Goal: Information Seeking & Learning: Learn about a topic

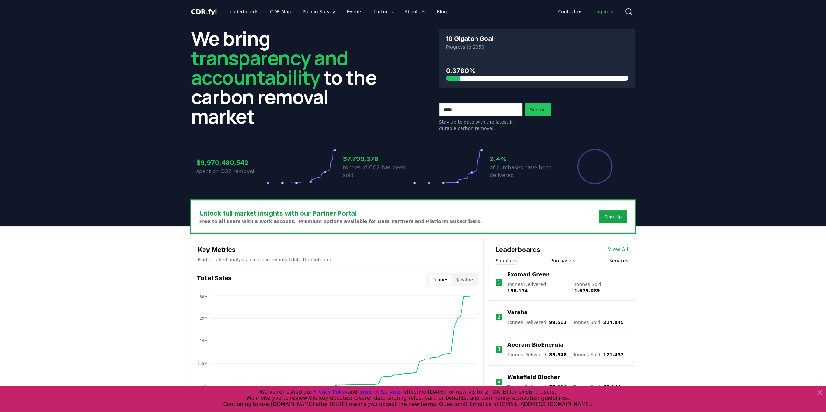
click at [600, 9] on span "Log in" at bounding box center [604, 11] width 20 height 6
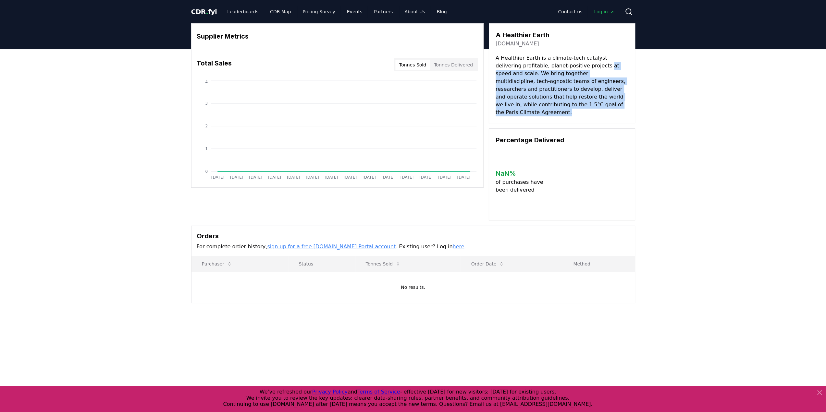
drag, startPoint x: 578, startPoint y: 63, endPoint x: 588, endPoint y: 102, distance: 40.1
click at [588, 102] on p "A Healthier Earth is a climate-tech catalyst delivering profitable, planet-posi…" at bounding box center [561, 85] width 133 height 62
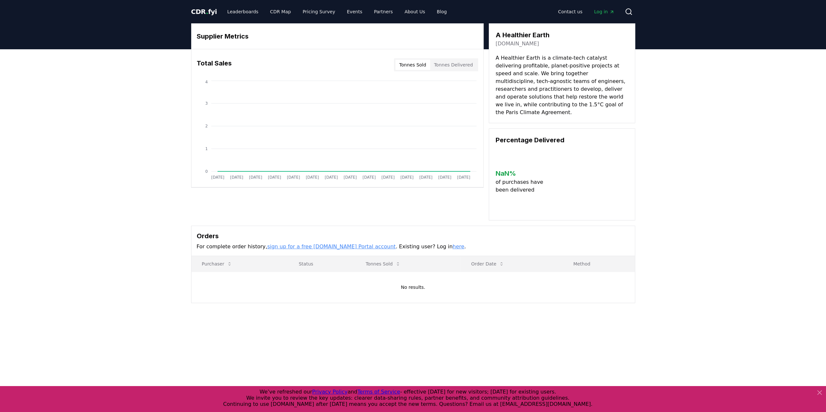
click at [541, 69] on p "A Healthier Earth is a climate-tech catalyst delivering profitable, planet-posi…" at bounding box center [561, 85] width 133 height 62
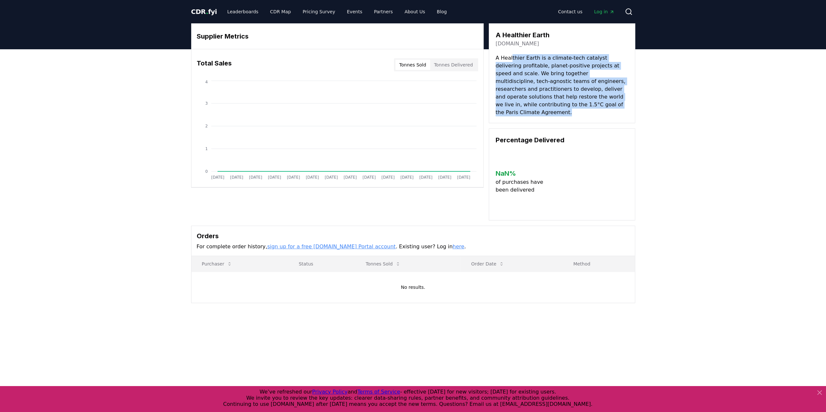
drag, startPoint x: 511, startPoint y: 59, endPoint x: 574, endPoint y: 102, distance: 76.0
click at [574, 102] on p "A Healthier Earth is a climate-tech catalyst delivering profitable, planet-posi…" at bounding box center [561, 85] width 133 height 62
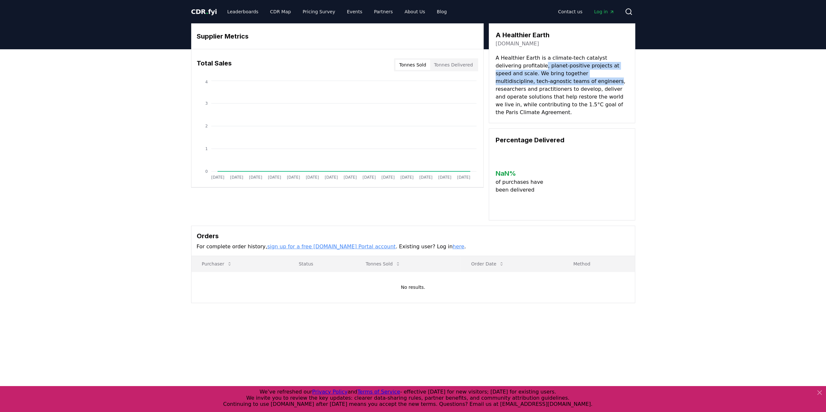
drag, startPoint x: 518, startPoint y: 67, endPoint x: 526, endPoint y: 93, distance: 26.7
click at [526, 93] on p "A Healthier Earth is a climate-tech catalyst delivering profitable, planet-posi…" at bounding box center [561, 85] width 133 height 62
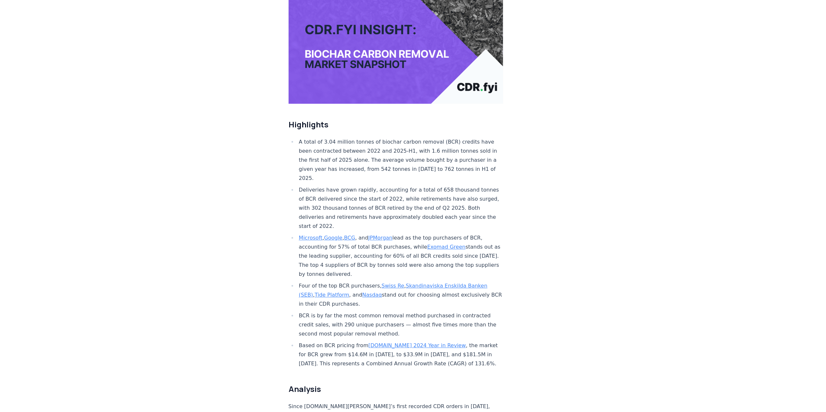
scroll to position [130, 0]
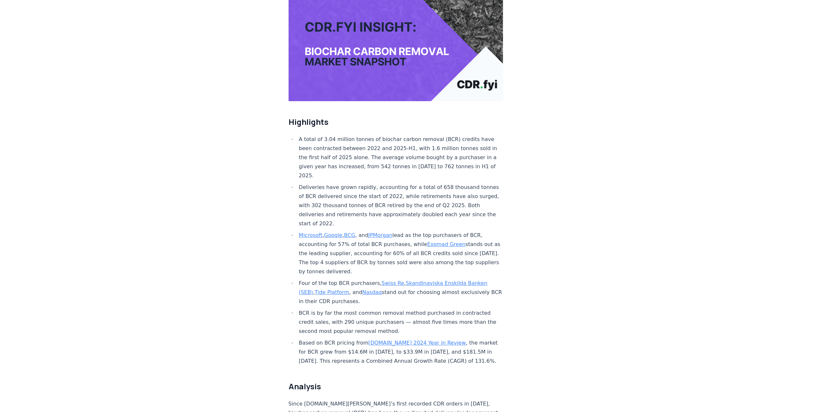
drag, startPoint x: 325, startPoint y: 119, endPoint x: 432, endPoint y: 152, distance: 111.6
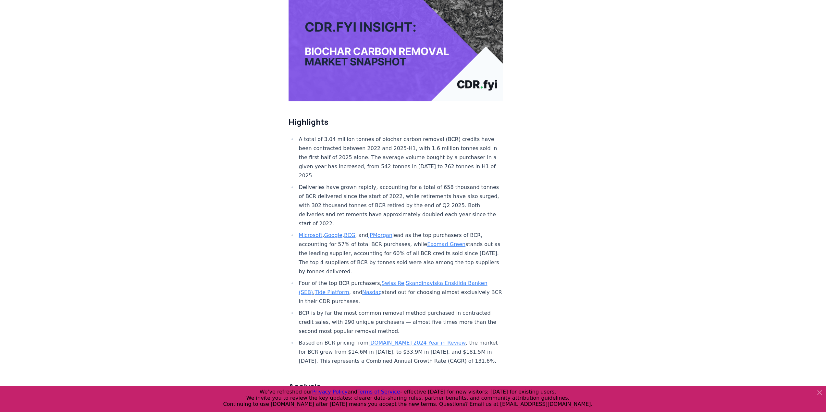
click at [372, 135] on li "A total of 3.04 million tonnes of biochar carbon removal (BCR) credits have bee…" at bounding box center [400, 157] width 206 height 45
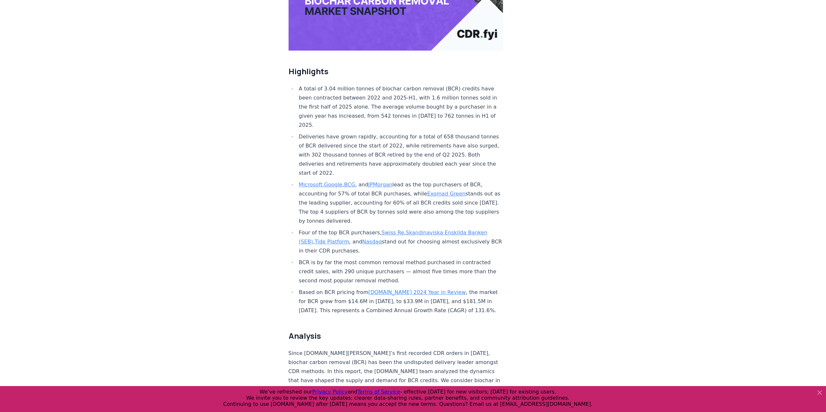
scroll to position [227, 0]
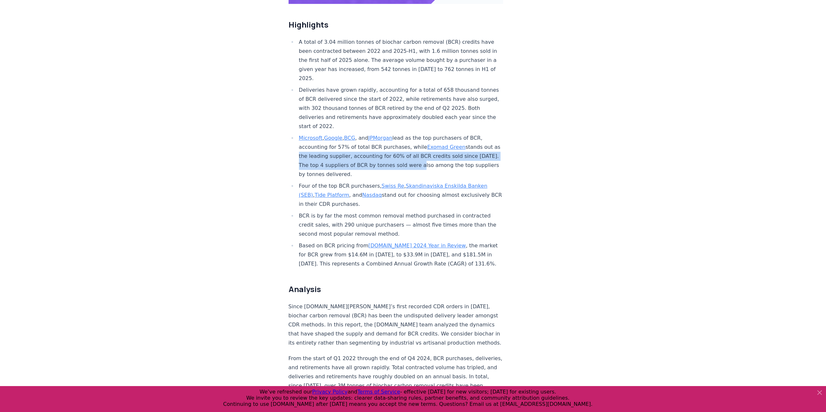
drag, startPoint x: 312, startPoint y: 135, endPoint x: 444, endPoint y: 141, distance: 131.5
click at [444, 141] on li "Microsoft , Google , BCG , and JPMorgan lead as the top purchasers of BCR, acco…" at bounding box center [400, 156] width 206 height 45
click at [320, 139] on li "Microsoft , Google , BCG , and JPMorgan lead as the top purchasers of BCR, acco…" at bounding box center [400, 156] width 206 height 45
drag, startPoint x: 311, startPoint y: 136, endPoint x: 339, endPoint y: 151, distance: 31.8
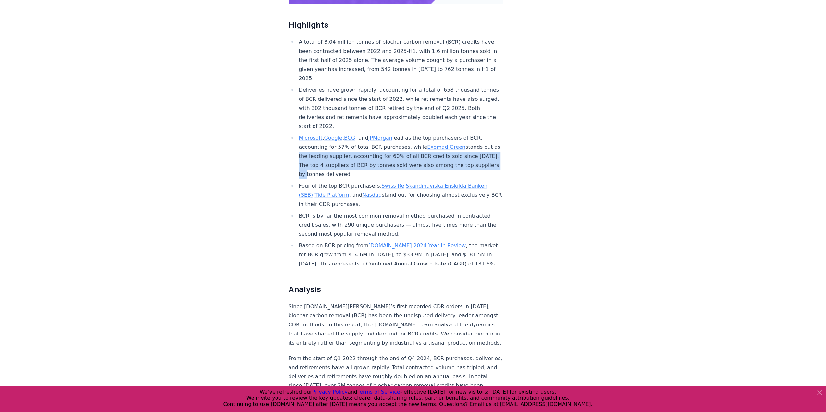
click at [339, 151] on li "Microsoft , Google , BCG , and JPMorgan lead as the top purchasers of BCR, acco…" at bounding box center [400, 156] width 206 height 45
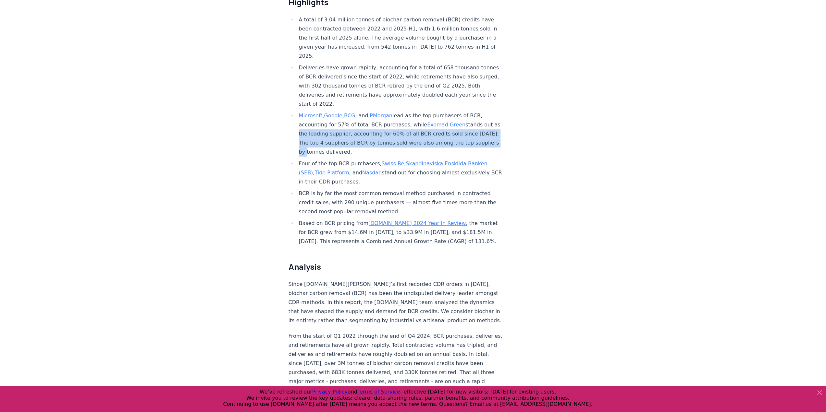
scroll to position [260, 0]
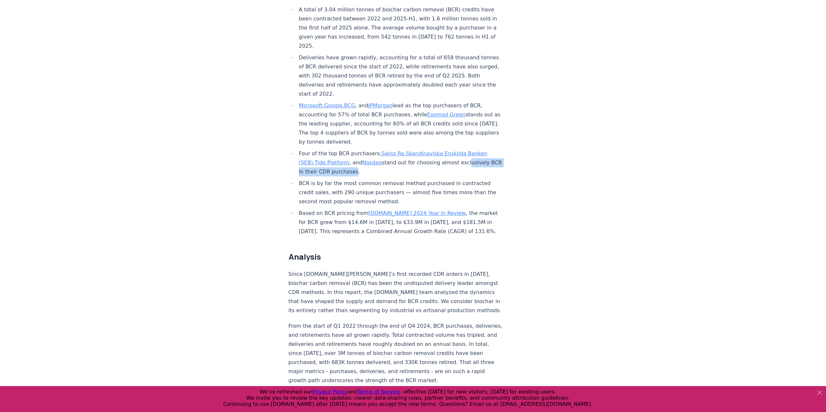
drag, startPoint x: 306, startPoint y: 152, endPoint x: 387, endPoint y: 154, distance: 81.1
click at [387, 154] on li "Four of the top BCR purchasers, Swiss Re , Skandinaviska Enskilda Banken (SEB) …" at bounding box center [400, 162] width 206 height 27
drag, startPoint x: 301, startPoint y: 133, endPoint x: 397, endPoint y: 149, distance: 97.4
click at [397, 149] on li "Four of the top BCR purchasers, Swiss Re , Skandinaviska Enskilda Banken (SEB) …" at bounding box center [400, 162] width 206 height 27
drag, startPoint x: 303, startPoint y: 163, endPoint x: 398, endPoint y: 166, distance: 94.8
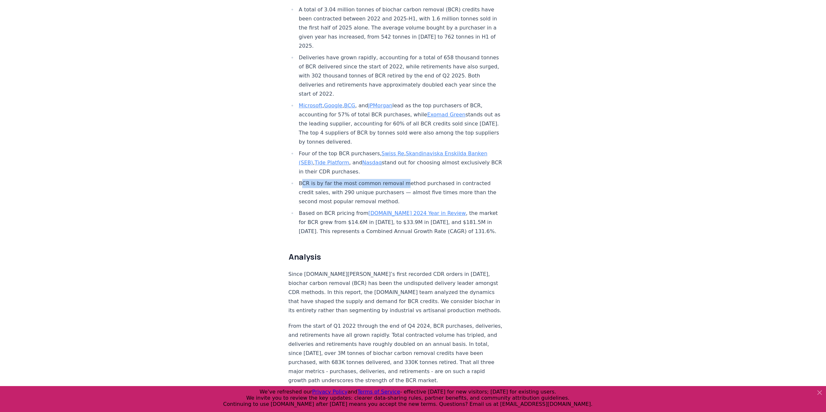
click at [398, 179] on li "BCR is by far the most common removal method purchased in contracted credit sal…" at bounding box center [400, 192] width 206 height 27
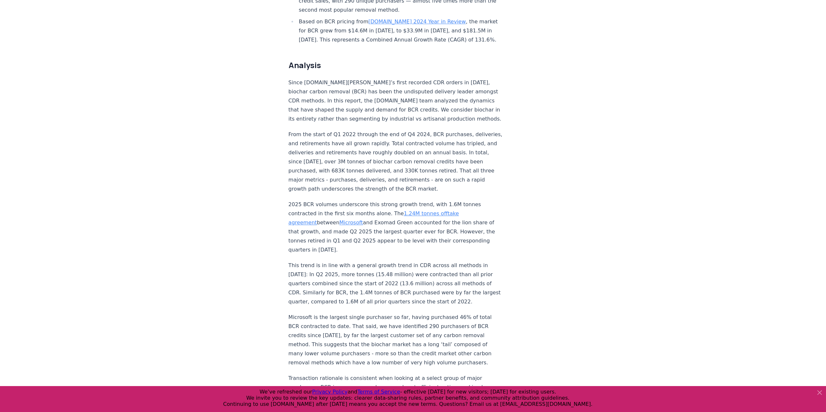
scroll to position [487, 0]
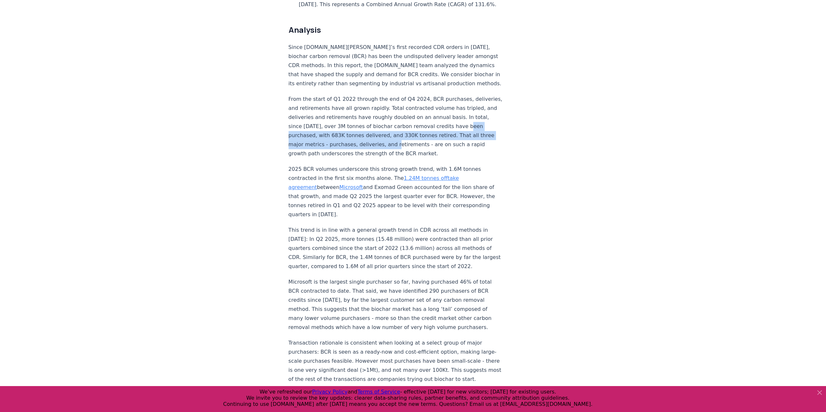
drag, startPoint x: 325, startPoint y: 114, endPoint x: 428, endPoint y: 120, distance: 102.7
click at [433, 122] on p "From the start of Q1 2022 through the end of Q4 2024, BCR purchases, deliveries…" at bounding box center [395, 127] width 215 height 64
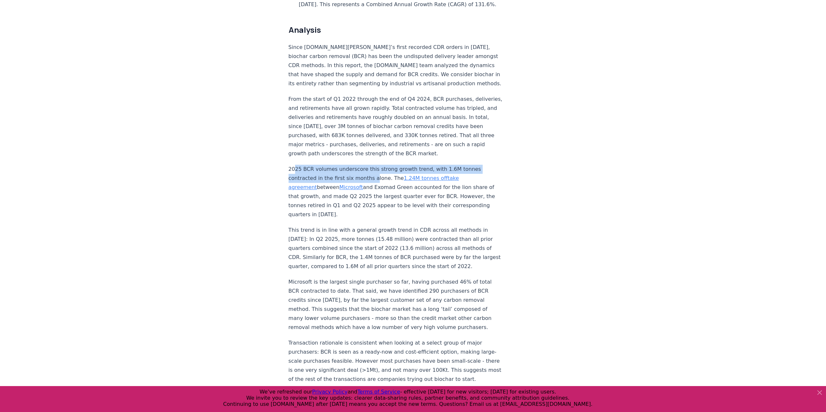
drag, startPoint x: 297, startPoint y: 151, endPoint x: 369, endPoint y: 154, distance: 72.1
click at [369, 165] on p "2025 BCR volumes underscore this strong growth trend, with 1.6M tonnes contract…" at bounding box center [395, 192] width 215 height 55
click at [314, 165] on p "2025 BCR volumes underscore this strong growth trend, with 1.6M tonnes contract…" at bounding box center [395, 192] width 215 height 55
drag, startPoint x: 306, startPoint y: 158, endPoint x: 359, endPoint y: 157, distance: 53.2
click at [359, 165] on p "2025 BCR volumes underscore this strong growth trend, with 1.6M tonnes contract…" at bounding box center [395, 192] width 215 height 55
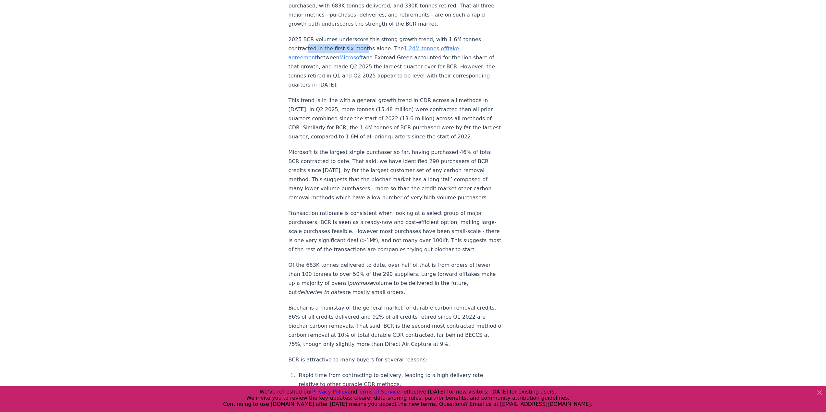
scroll to position [649, 0]
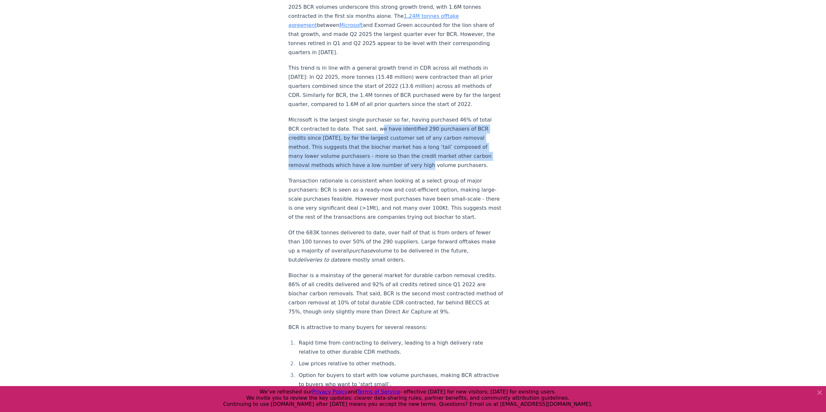
drag, startPoint x: 374, startPoint y: 108, endPoint x: 429, endPoint y: 149, distance: 68.6
click at [426, 149] on p "Microsoft is the largest single purchaser so far, having purchased 46% of total…" at bounding box center [395, 143] width 215 height 55
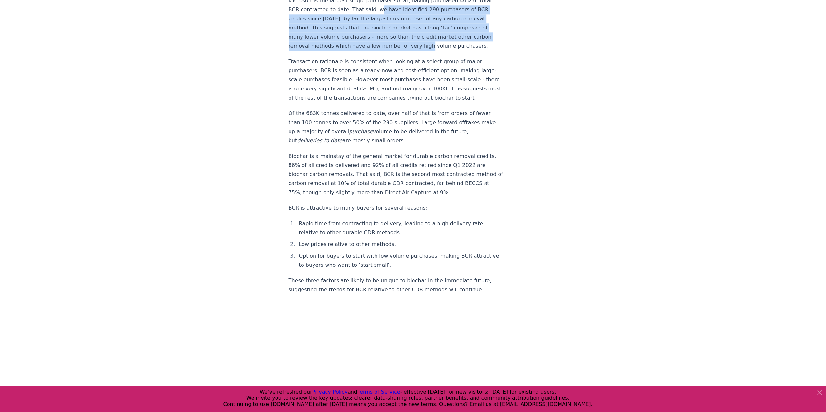
scroll to position [779, 0]
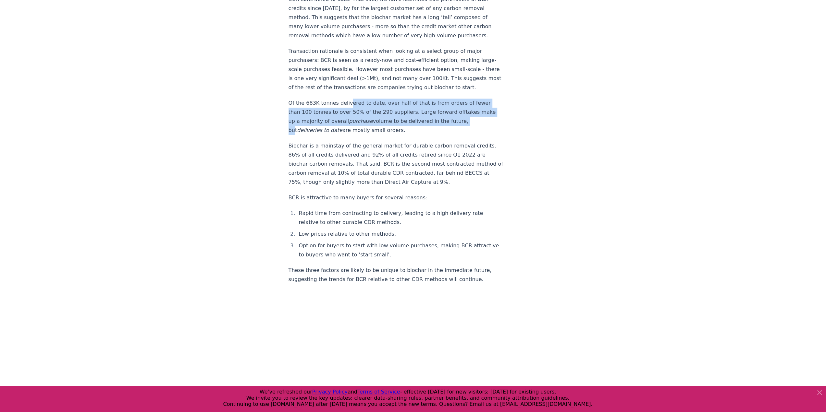
drag, startPoint x: 345, startPoint y: 89, endPoint x: 459, endPoint y: 112, distance: 116.4
click at [459, 112] on p "Of the 683K tonnes delivered to date, over half of that is from orders of fewer…" at bounding box center [395, 117] width 215 height 36
click at [324, 104] on p "Of the 683K tonnes delivered to date, over half of that is from orders of fewer…" at bounding box center [395, 117] width 215 height 36
click at [320, 102] on p "Of the 683K tonnes delivered to date, over half of that is from orders of fewer…" at bounding box center [395, 117] width 215 height 36
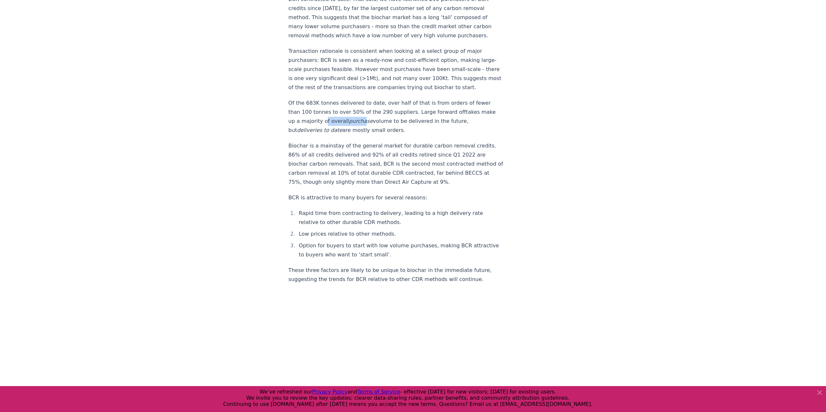
drag, startPoint x: 323, startPoint y: 109, endPoint x: 360, endPoint y: 112, distance: 36.8
click at [360, 112] on p "Of the 683K tonnes delivered to date, over half of that is from orders of fewer…" at bounding box center [395, 117] width 215 height 36
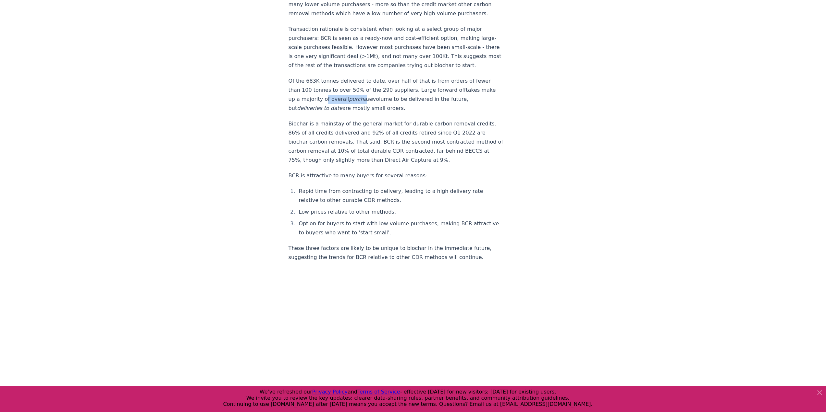
scroll to position [811, 0]
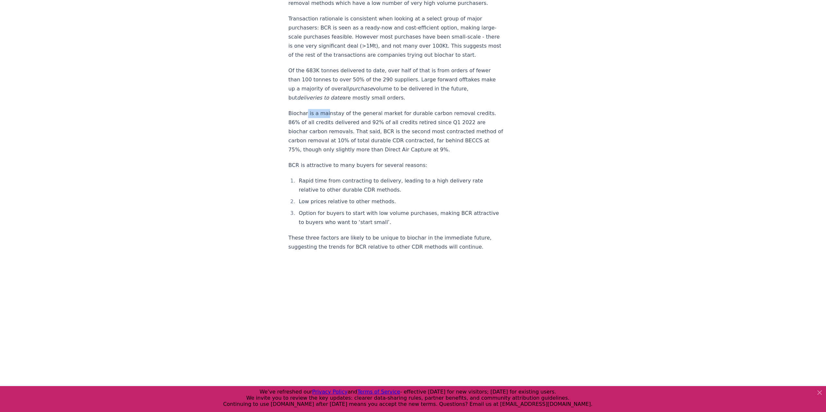
drag, startPoint x: 306, startPoint y: 102, endPoint x: 361, endPoint y: 104, distance: 55.2
click at [354, 109] on p "Biochar is a mainstay of the general market for durable carbon removal credits.…" at bounding box center [395, 131] width 215 height 45
drag, startPoint x: 294, startPoint y: 112, endPoint x: 427, endPoint y: 111, distance: 132.7
click at [428, 111] on p "Biochar is a mainstay of the general market for durable carbon removal credits.…" at bounding box center [395, 131] width 215 height 45
drag, startPoint x: 307, startPoint y: 122, endPoint x: 415, endPoint y: 123, distance: 108.0
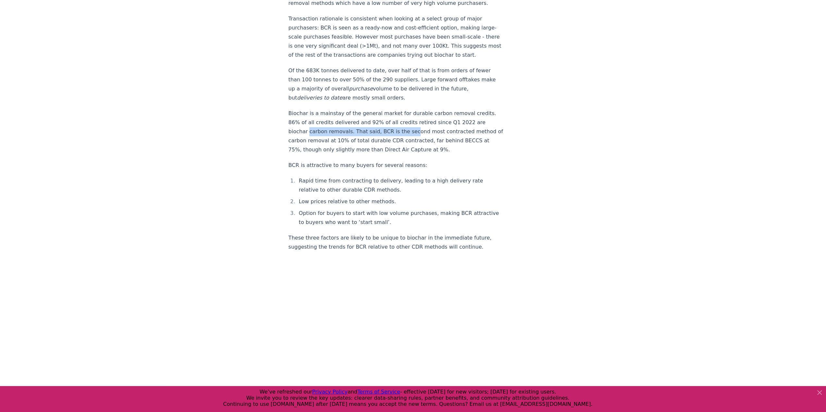
click at [415, 123] on p "Biochar is a mainstay of the general market for durable carbon removal credits.…" at bounding box center [395, 131] width 215 height 45
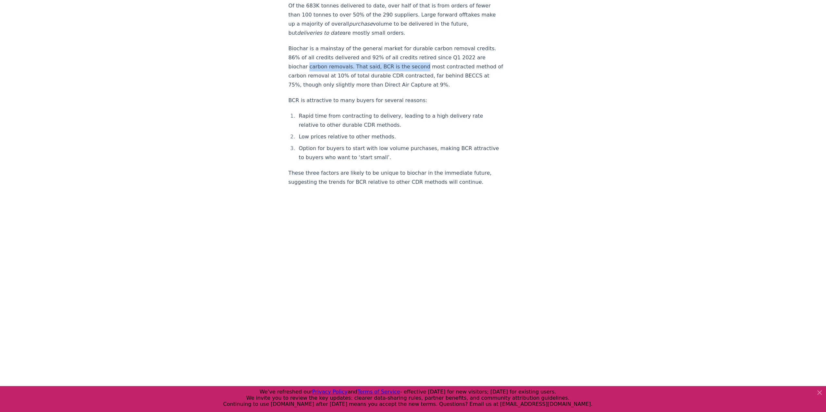
scroll to position [908, 0]
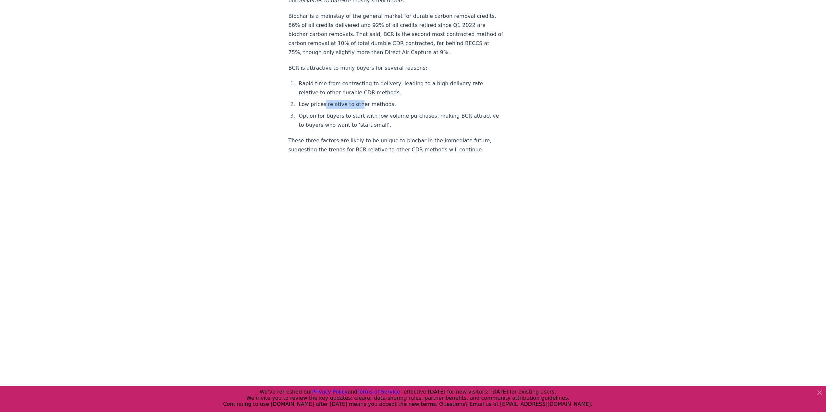
drag, startPoint x: 324, startPoint y: 94, endPoint x: 357, endPoint y: 96, distance: 33.1
click at [357, 100] on li "Low prices relative to other methods." at bounding box center [400, 104] width 206 height 9
drag, startPoint x: 351, startPoint y: 106, endPoint x: 362, endPoint y: 105, distance: 11.4
click at [362, 112] on li "Option for buyers to start with low volume purchases, making BCR attractive to …" at bounding box center [400, 121] width 206 height 18
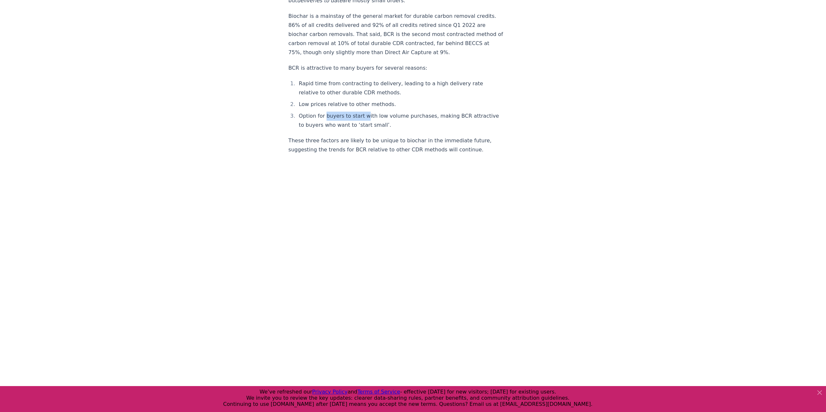
click at [362, 112] on li "Option for buyers to start with low volume purchases, making BCR attractive to …" at bounding box center [400, 121] width 206 height 18
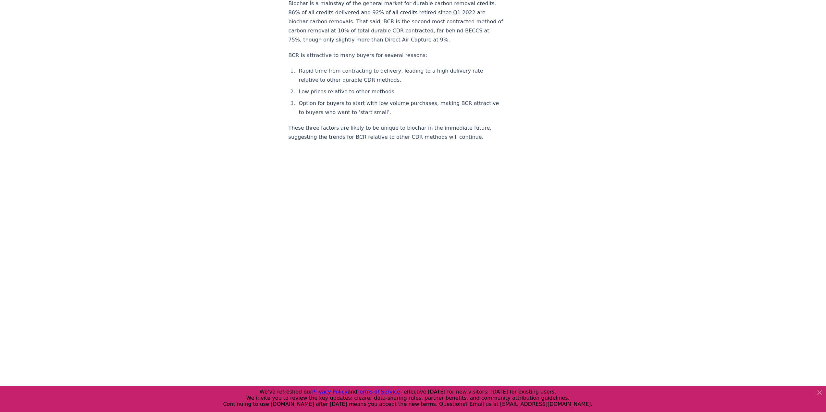
scroll to position [941, 0]
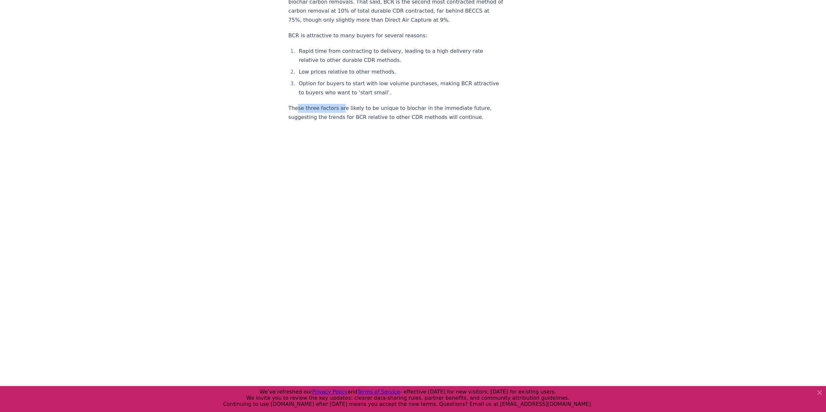
drag, startPoint x: 297, startPoint y: 100, endPoint x: 340, endPoint y: 102, distance: 42.9
click at [340, 104] on p "These three factors are likely to be unique to biochar in the immediate future,…" at bounding box center [395, 113] width 215 height 18
click at [341, 104] on p "These three factors are likely to be unique to biochar in the immediate future,…" at bounding box center [395, 113] width 215 height 18
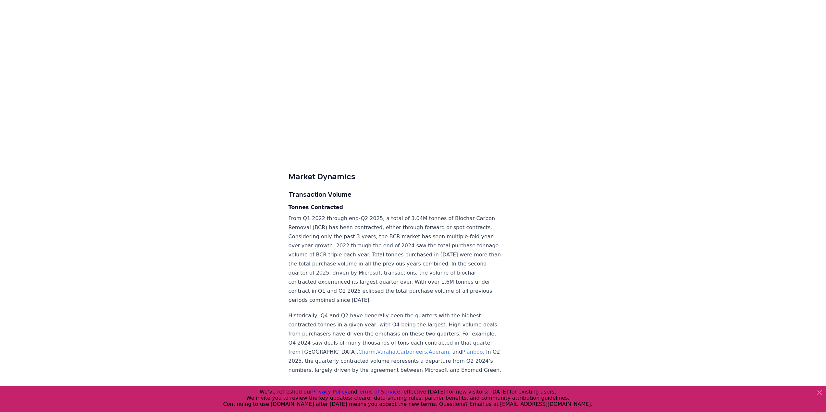
scroll to position [1557, 0]
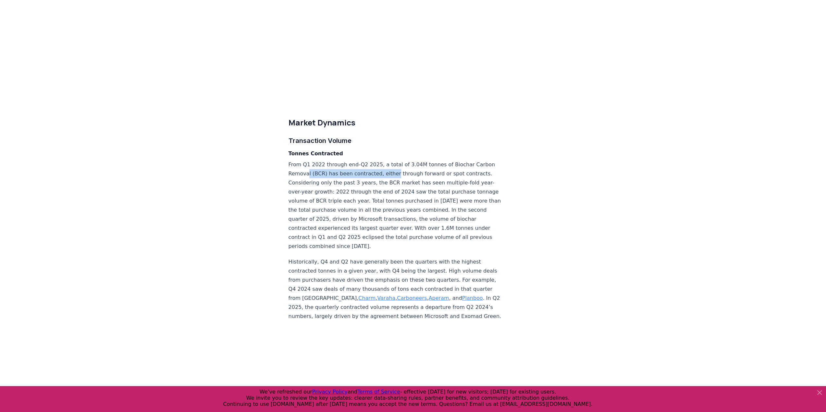
drag, startPoint x: 374, startPoint y: 164, endPoint x: 413, endPoint y: 168, distance: 38.5
click at [412, 167] on p "From Q1 2022 through end-Q2 2025, a total of 3.04M tonnes of Biochar Carbon Rem…" at bounding box center [395, 205] width 215 height 91
click at [332, 173] on p "From Q1 2022 through end-Q2 2025, a total of 3.04M tonnes of Biochar Carbon Rem…" at bounding box center [395, 205] width 215 height 91
click at [326, 171] on p "From Q1 2022 through end-Q2 2025, a total of 3.04M tonnes of Biochar Carbon Rem…" at bounding box center [395, 205] width 215 height 91
click at [342, 172] on p "From Q1 2022 through end-Q2 2025, a total of 3.04M tonnes of Biochar Carbon Rem…" at bounding box center [395, 205] width 215 height 91
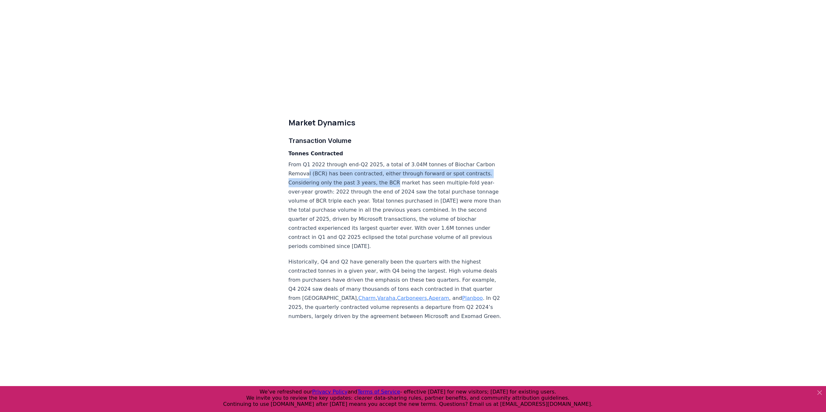
click at [398, 174] on p "From Q1 2022 through end-Q2 2025, a total of 3.04M tonnes of Biochar Carbon Rem…" at bounding box center [395, 205] width 215 height 91
drag, startPoint x: 310, startPoint y: 180, endPoint x: 354, endPoint y: 182, distance: 43.5
click at [353, 182] on p "From Q1 2022 through end-Q2 2025, a total of 3.04M tonnes of Biochar Carbon Rem…" at bounding box center [395, 205] width 215 height 91
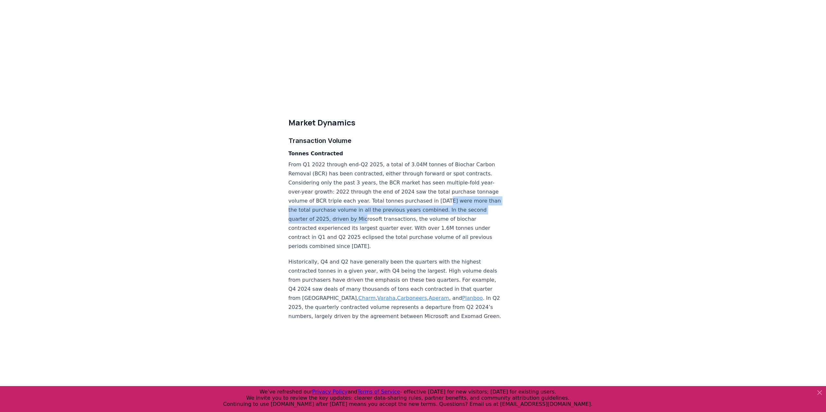
drag, startPoint x: 300, startPoint y: 197, endPoint x: 424, endPoint y: 205, distance: 124.2
click at [424, 205] on p "From Q1 2022 through end-Q2 2025, a total of 3.04M tonnes of Biochar Carbon Rem…" at bounding box center [395, 205] width 215 height 91
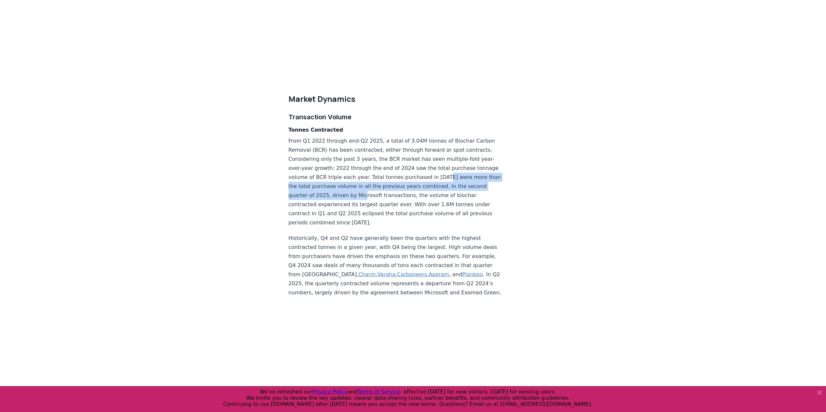
scroll to position [1590, 0]
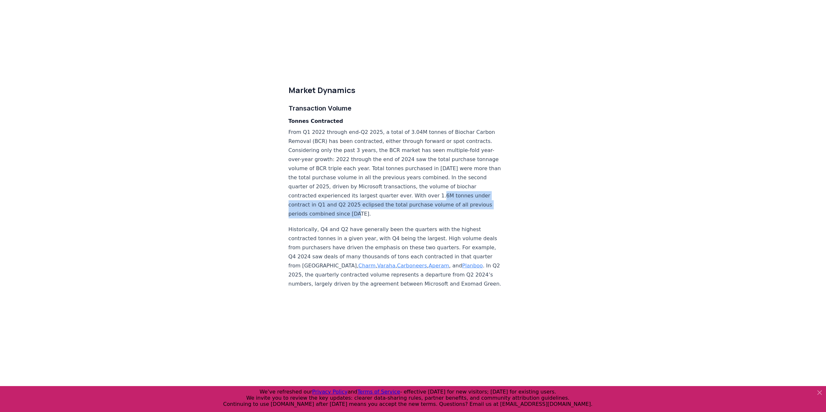
drag, startPoint x: 298, startPoint y: 194, endPoint x: 412, endPoint y: 200, distance: 114.0
click at [412, 200] on p "From Q1 2022 through end-Q2 2025, a total of 3.04M tonnes of Biochar Carbon Rem…" at bounding box center [395, 173] width 215 height 91
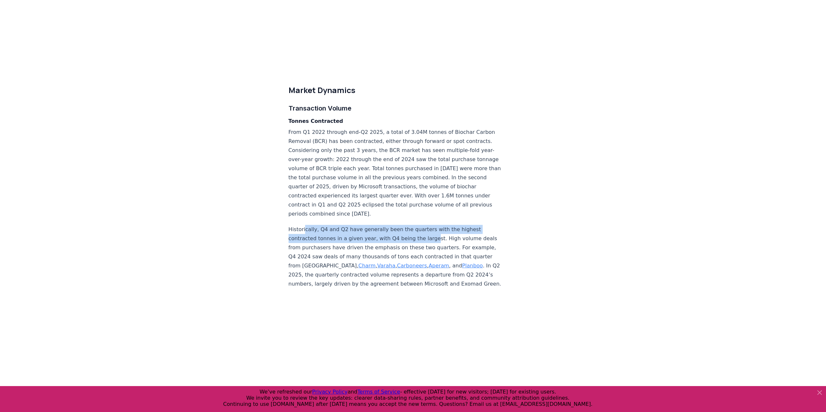
drag, startPoint x: 303, startPoint y: 217, endPoint x: 429, endPoint y: 223, distance: 125.7
click at [428, 225] on p "Historically, Q4 and Q2 have generally been the quarters with the highest contr…" at bounding box center [395, 257] width 215 height 64
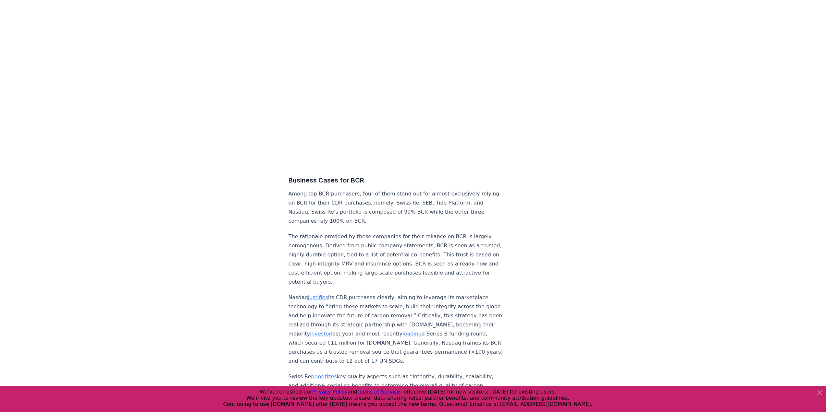
scroll to position [2758, 0]
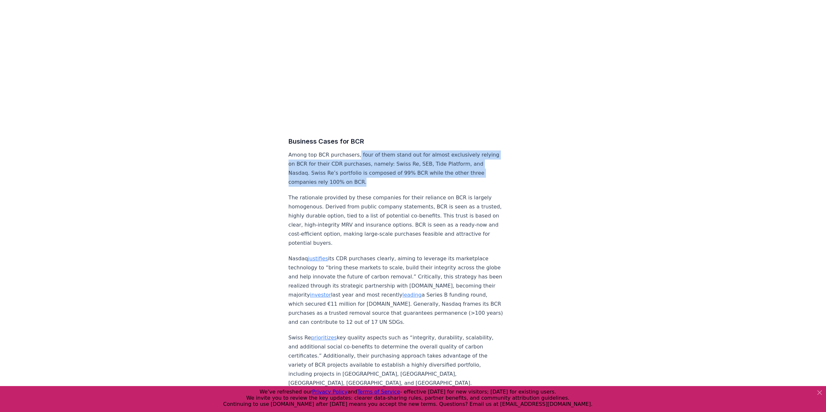
drag, startPoint x: 360, startPoint y: 152, endPoint x: 365, endPoint y: 177, distance: 25.1
click at [365, 177] on p "Among top BCR purchasers, four of them stand out for almost exclusively relying…" at bounding box center [395, 169] width 215 height 36
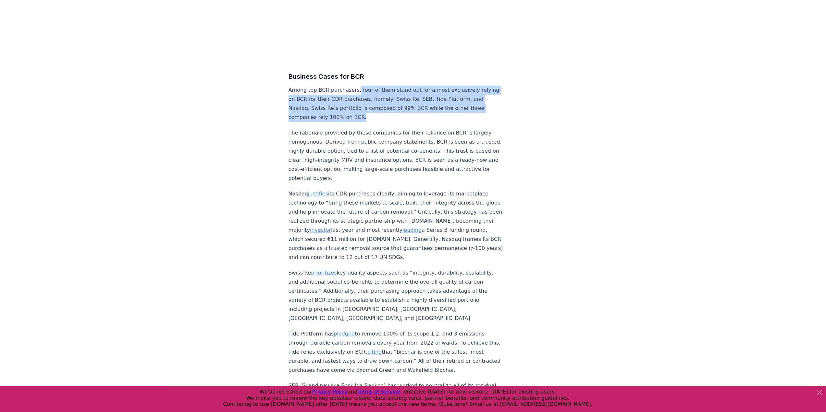
scroll to position [2855, 0]
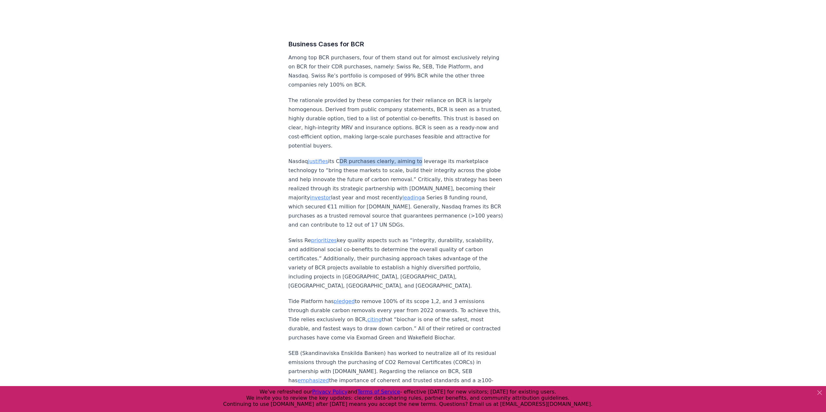
drag, startPoint x: 335, startPoint y: 161, endPoint x: 410, endPoint y: 162, distance: 74.6
click at [410, 162] on p "Nasdaq justifies its CDR purchases clearly, aiming to leverage its marketplace …" at bounding box center [395, 193] width 215 height 73
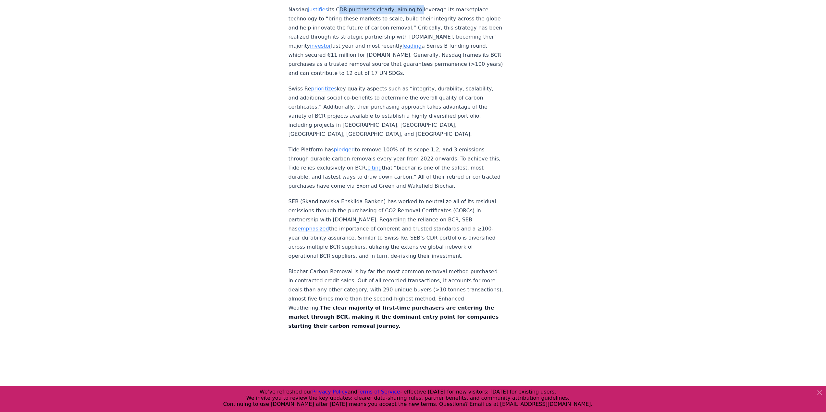
scroll to position [3017, 0]
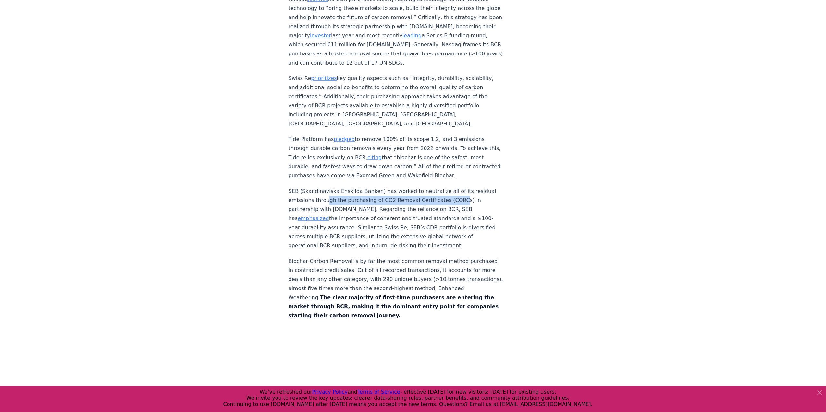
drag, startPoint x: 326, startPoint y: 188, endPoint x: 450, endPoint y: 193, distance: 124.0
click at [450, 193] on p "SEB (Skandinaviska Enskilda Banken) has worked to neutralize all of its residua…" at bounding box center [395, 219] width 215 height 64
drag, startPoint x: 314, startPoint y: 198, endPoint x: 376, endPoint y: 198, distance: 62.0
click at [376, 198] on p "SEB (Skandinaviska Enskilda Banken) has worked to neutralize all of its residua…" at bounding box center [395, 219] width 215 height 64
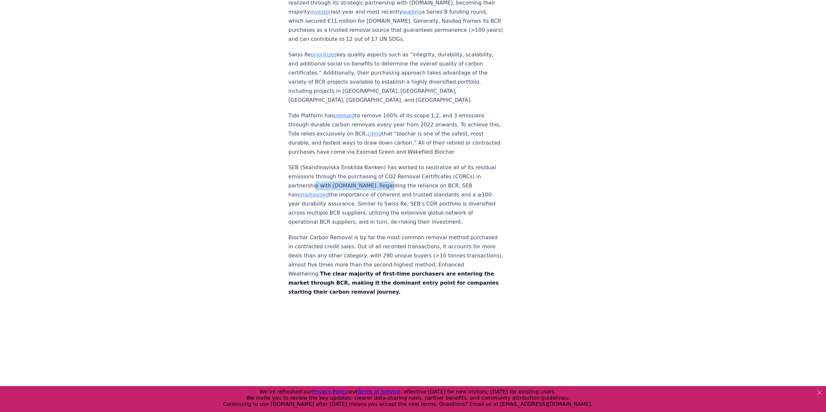
scroll to position [3050, 0]
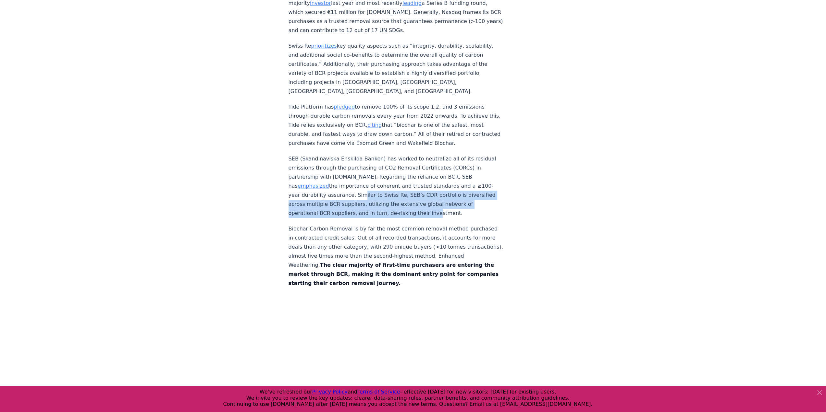
drag, startPoint x: 360, startPoint y: 186, endPoint x: 425, endPoint y: 204, distance: 67.3
click at [425, 204] on p "SEB (Skandinaviska Enskilda Banken) has worked to neutralize all of its residua…" at bounding box center [395, 186] width 215 height 64
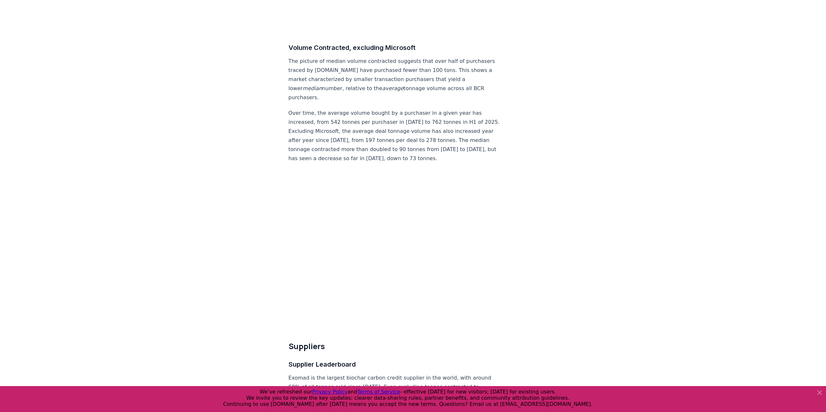
scroll to position [3472, 0]
drag, startPoint x: 376, startPoint y: 95, endPoint x: 411, endPoint y: 96, distance: 34.4
click at [412, 108] on p "Over time, the average volume bought by a purchaser in a given year has increas…" at bounding box center [395, 135] width 215 height 55
drag, startPoint x: 304, startPoint y: 103, endPoint x: 441, endPoint y: 109, distance: 137.0
click at [443, 109] on p "Over time, the average volume bought by a purchaser in a given year has increas…" at bounding box center [395, 135] width 215 height 55
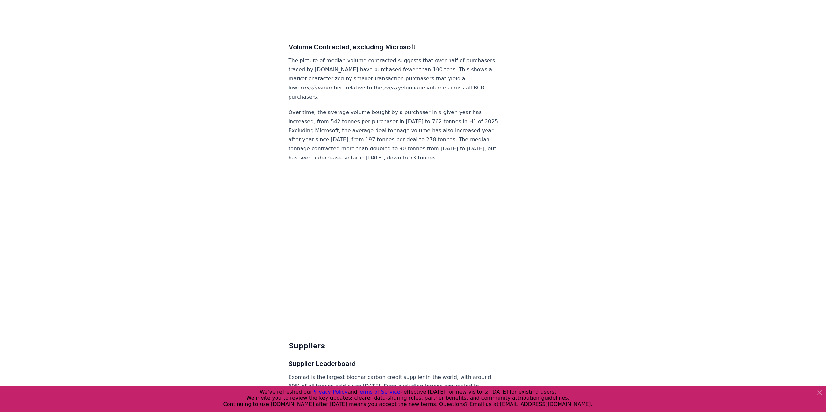
click at [365, 116] on p "Over time, the average volume bought by a purchaser in a given year has increas…" at bounding box center [395, 135] width 215 height 55
drag, startPoint x: 418, startPoint y: 109, endPoint x: 443, endPoint y: 116, distance: 26.2
click at [443, 116] on p "Over time, the average volume bought by a purchaser in a given year has increas…" at bounding box center [395, 135] width 215 height 55
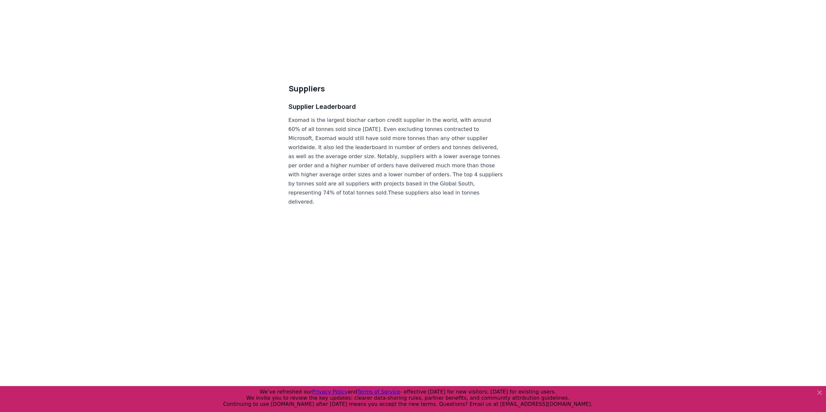
scroll to position [3731, 0]
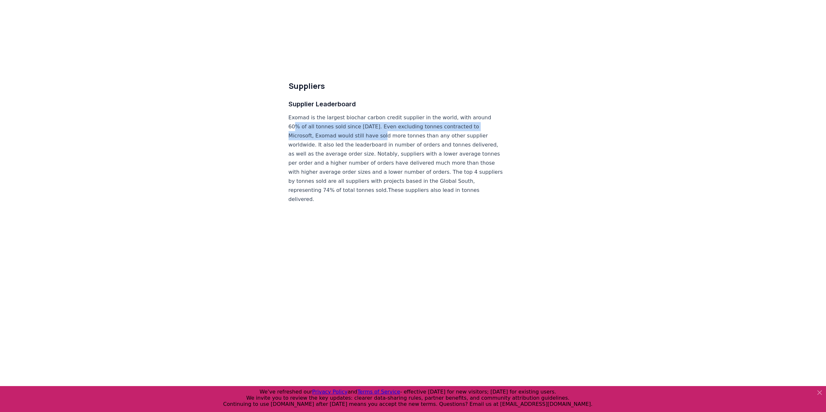
drag, startPoint x: 293, startPoint y: 107, endPoint x: 383, endPoint y: 116, distance: 90.6
click at [383, 116] on p "Exomad is the largest biochar carbon credit supplier in the world, with around …" at bounding box center [395, 158] width 215 height 91
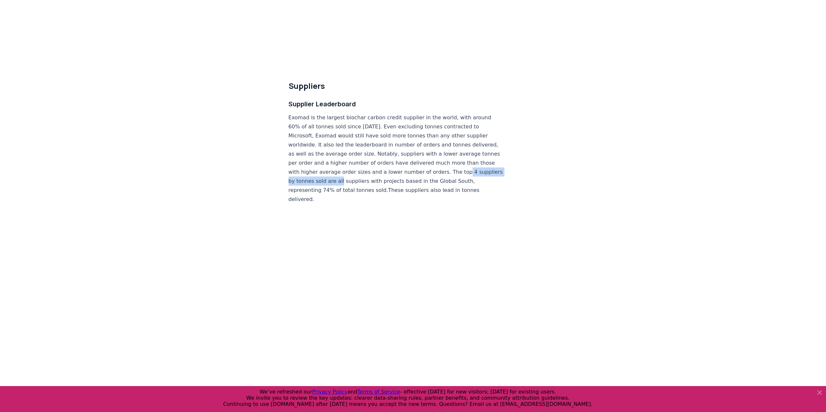
drag, startPoint x: 311, startPoint y: 162, endPoint x: 389, endPoint y: 163, distance: 77.5
click at [388, 163] on p "Exomad is the largest biochar carbon credit supplier in the world, with around …" at bounding box center [395, 158] width 215 height 91
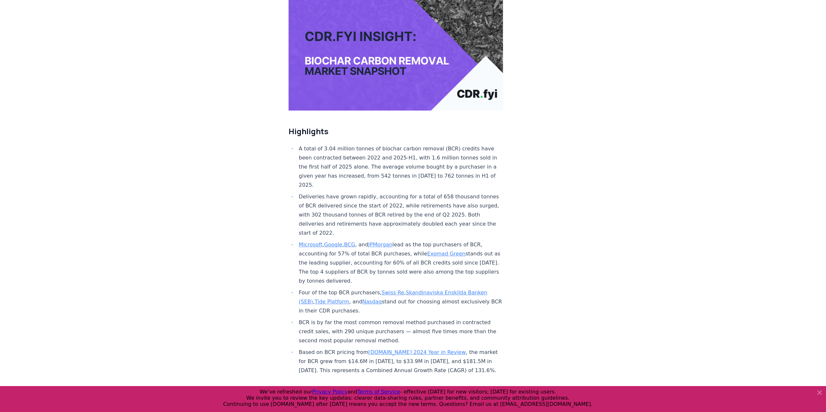
scroll to position [0, 0]
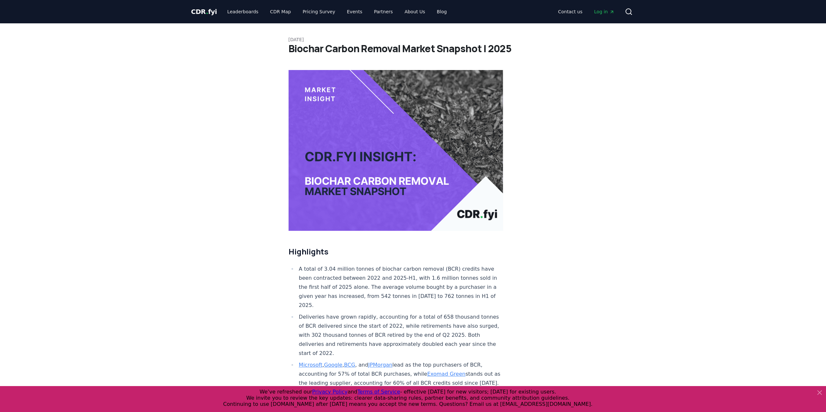
click at [378, 157] on img at bounding box center [395, 150] width 215 height 161
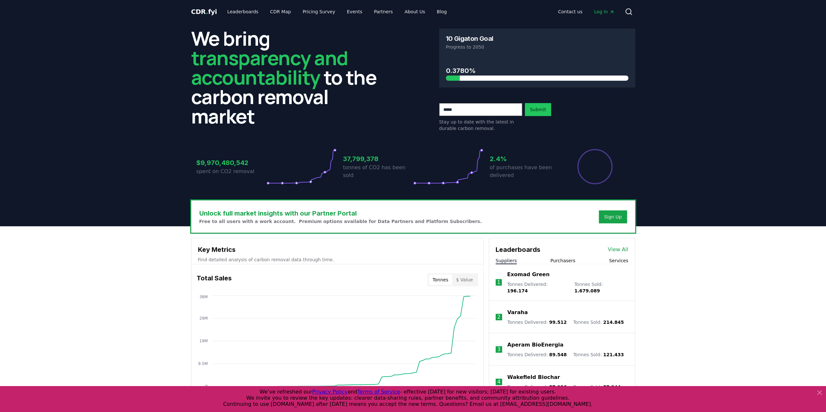
click at [597, 12] on span "Log in" at bounding box center [604, 11] width 20 height 6
click at [308, 10] on link "Pricing Survey" at bounding box center [318, 12] width 43 height 12
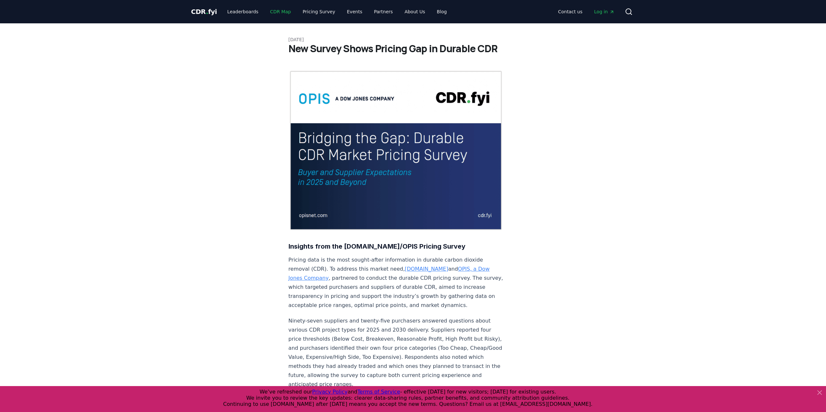
click at [273, 13] on link "CDR Map" at bounding box center [280, 12] width 31 height 12
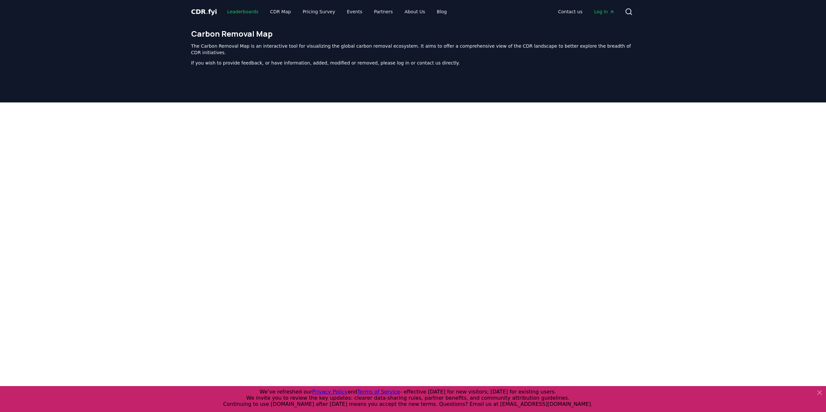
click at [241, 13] on link "Leaderboards" at bounding box center [243, 12] width 42 height 12
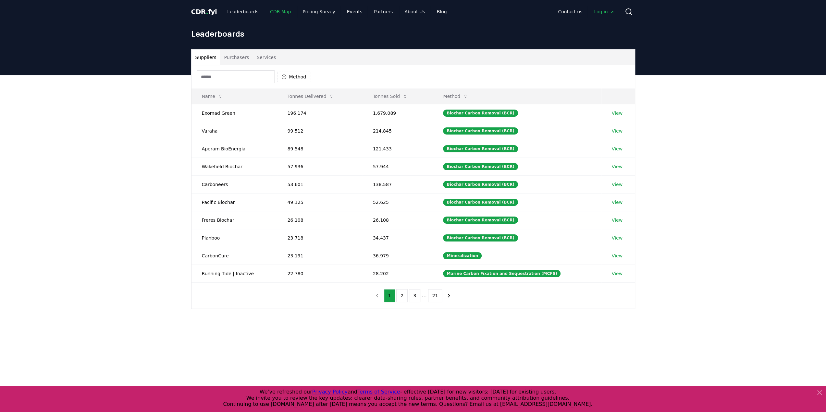
click at [279, 11] on link "CDR Map" at bounding box center [280, 12] width 31 height 12
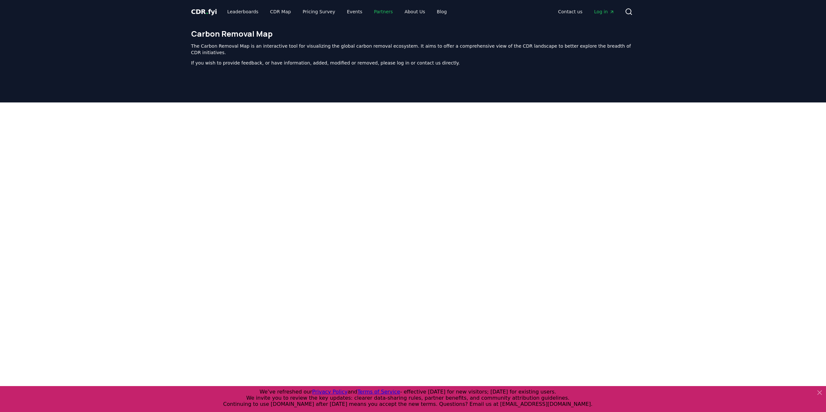
click at [380, 11] on link "Partners" at bounding box center [383, 12] width 29 height 12
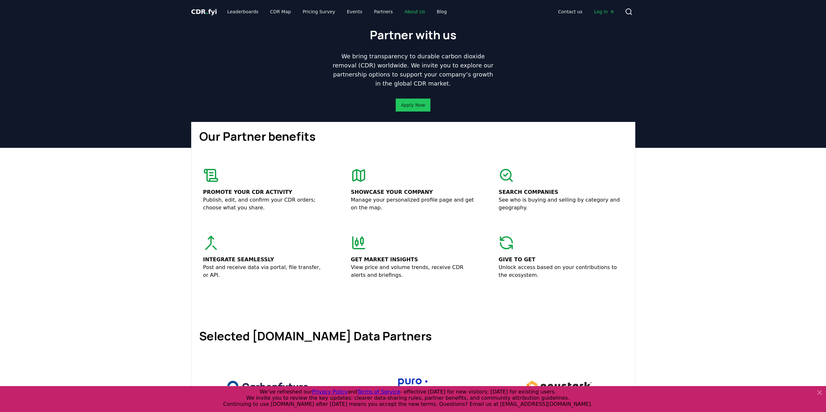
click at [401, 11] on link "About Us" at bounding box center [414, 12] width 31 height 12
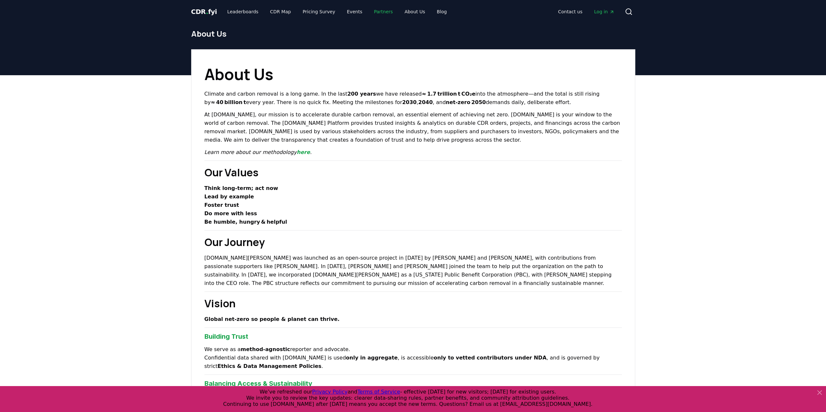
click at [373, 11] on link "Partners" at bounding box center [383, 12] width 29 height 12
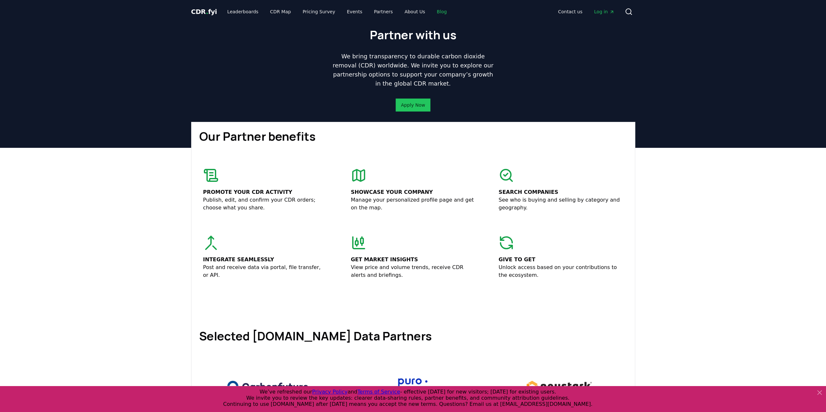
click at [432, 12] on link "Blog" at bounding box center [442, 12] width 20 height 12
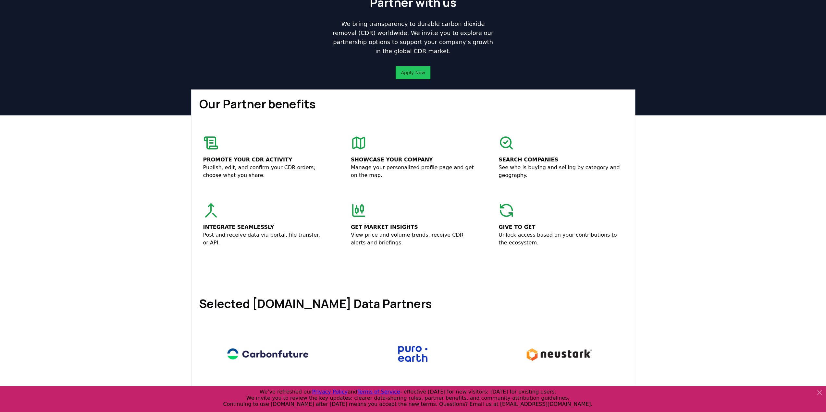
scroll to position [195, 0]
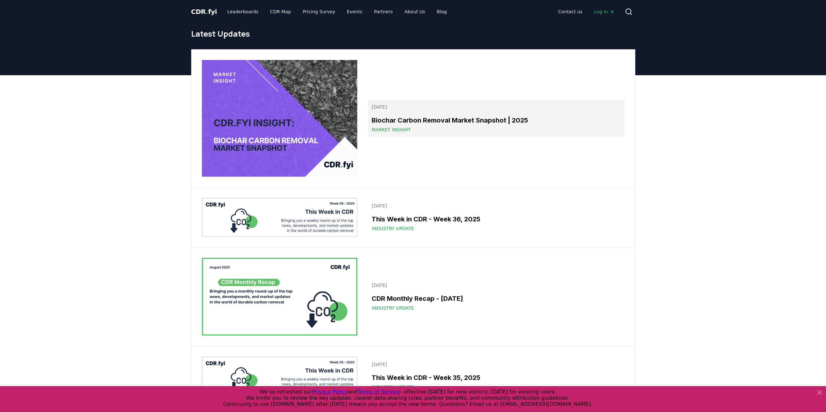
click at [397, 126] on div "Biochar Carbon Removal Market Snapshot | 2025 Market Insight" at bounding box center [495, 125] width 249 height 18
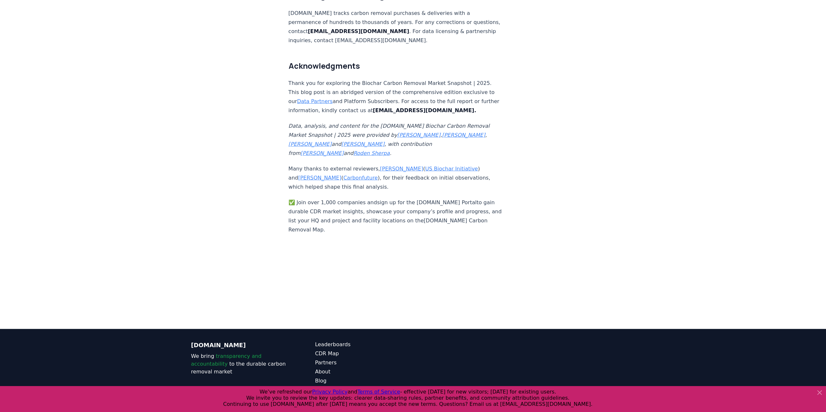
scroll to position [3712, 0]
